Goal: Navigation & Orientation: Find specific page/section

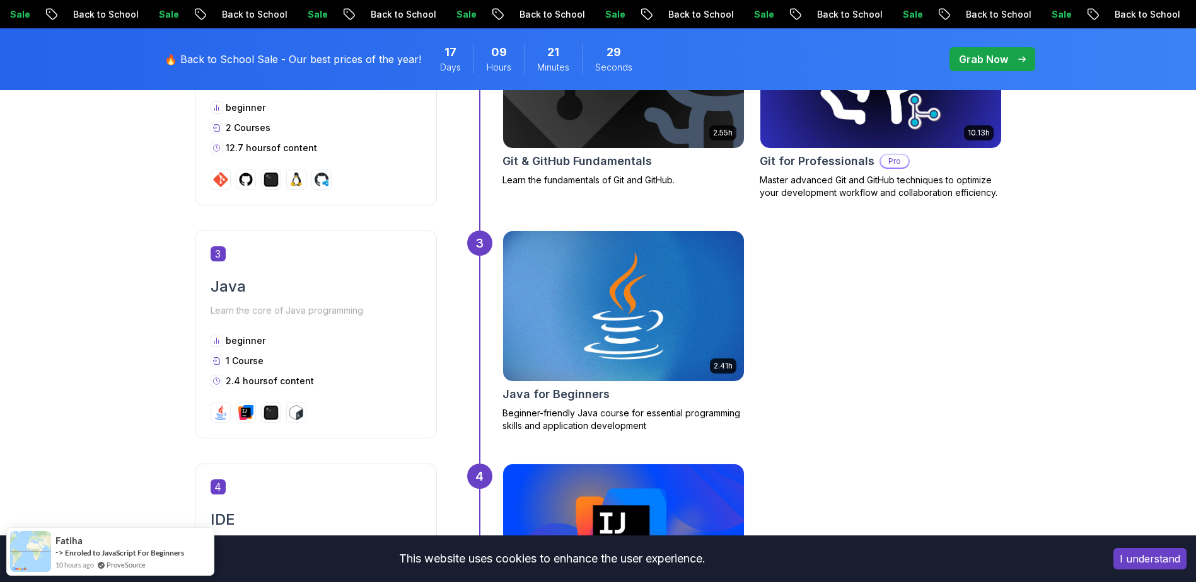
scroll to position [1135, 0]
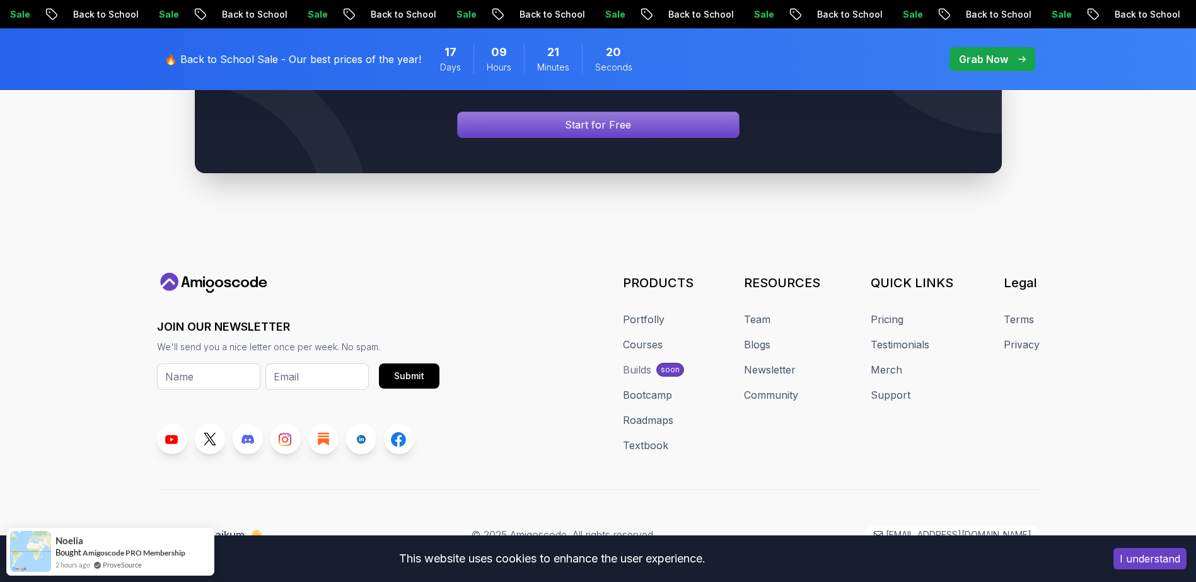
scroll to position [1380, 0]
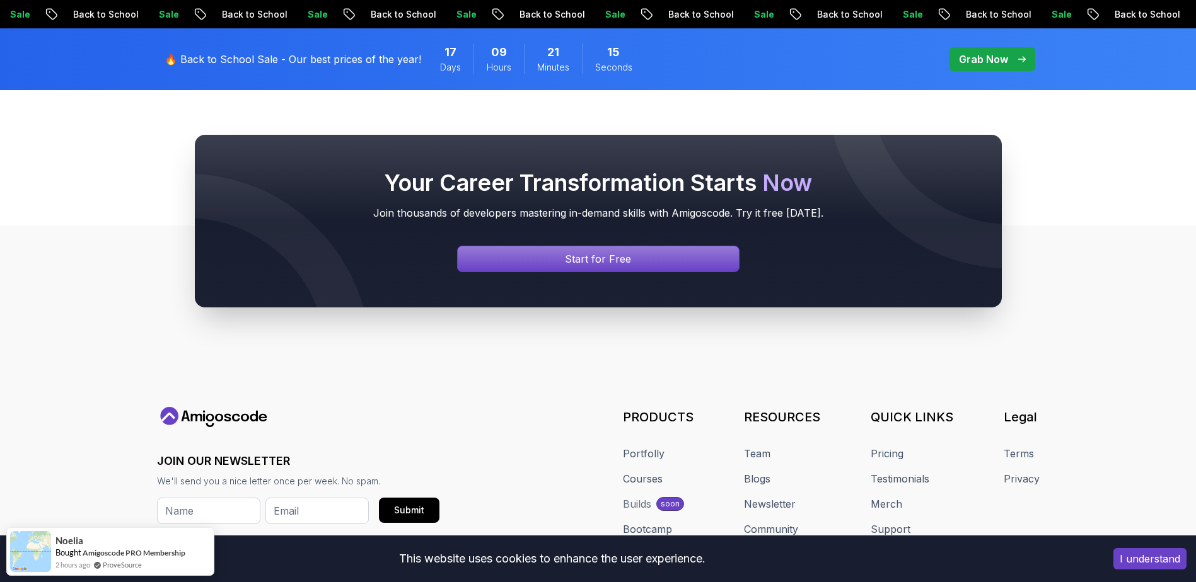
scroll to position [1128, 0]
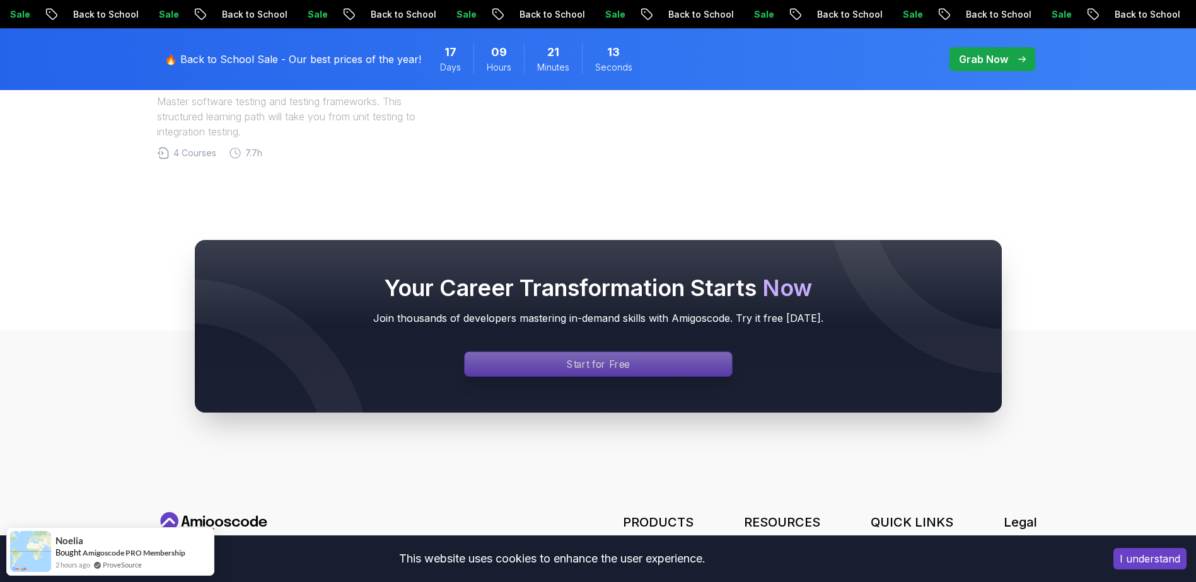
click at [712, 352] on link "Start for Free" at bounding box center [598, 364] width 269 height 25
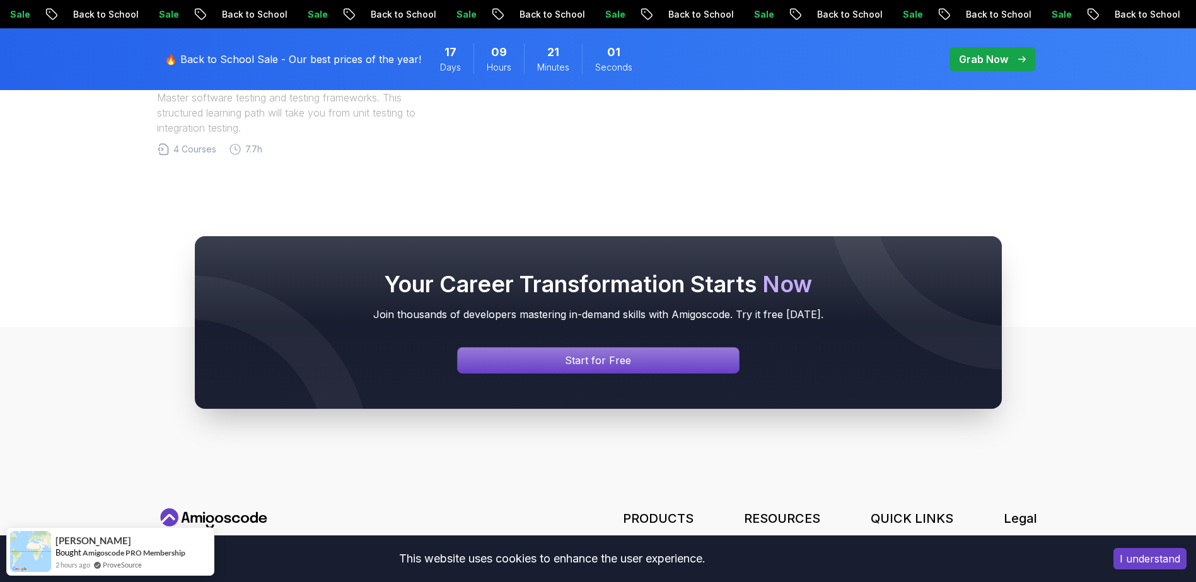
scroll to position [1380, 0]
